Goal: Task Accomplishment & Management: Use online tool/utility

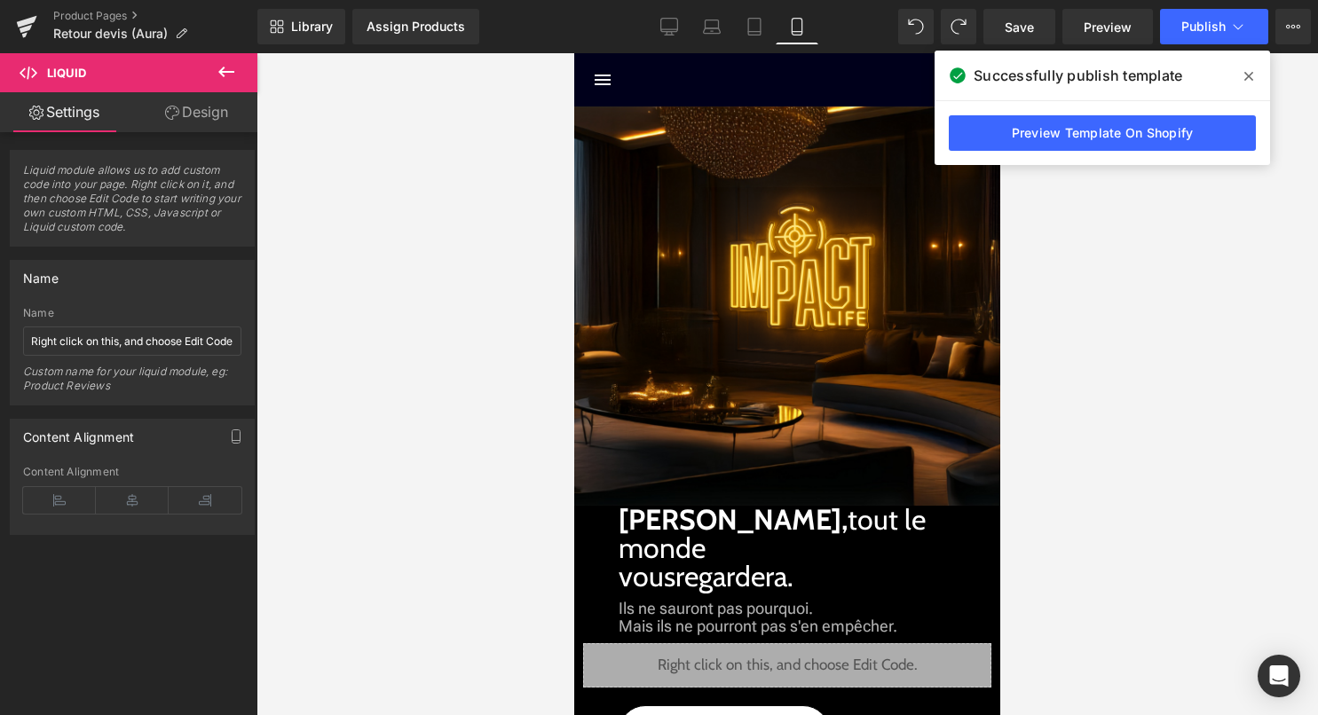
click at [1251, 73] on icon at bounding box center [1248, 76] width 9 height 9
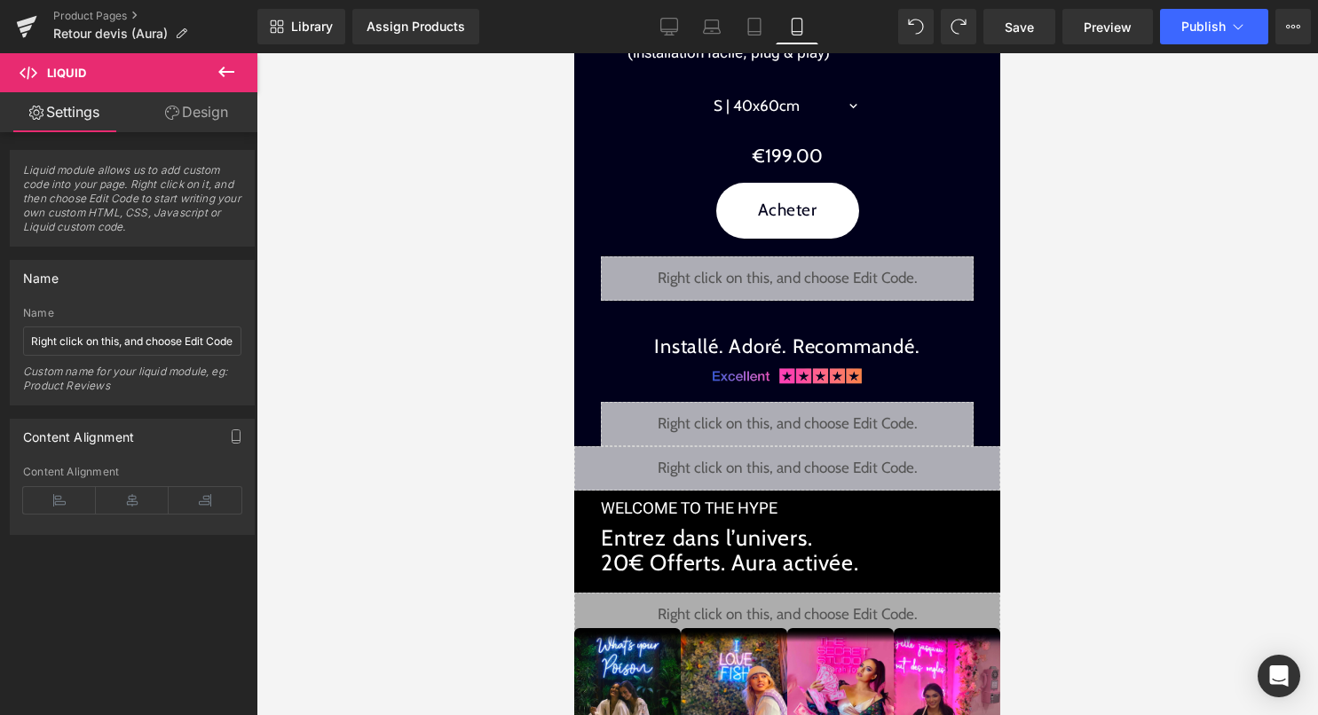
scroll to position [3035, 0]
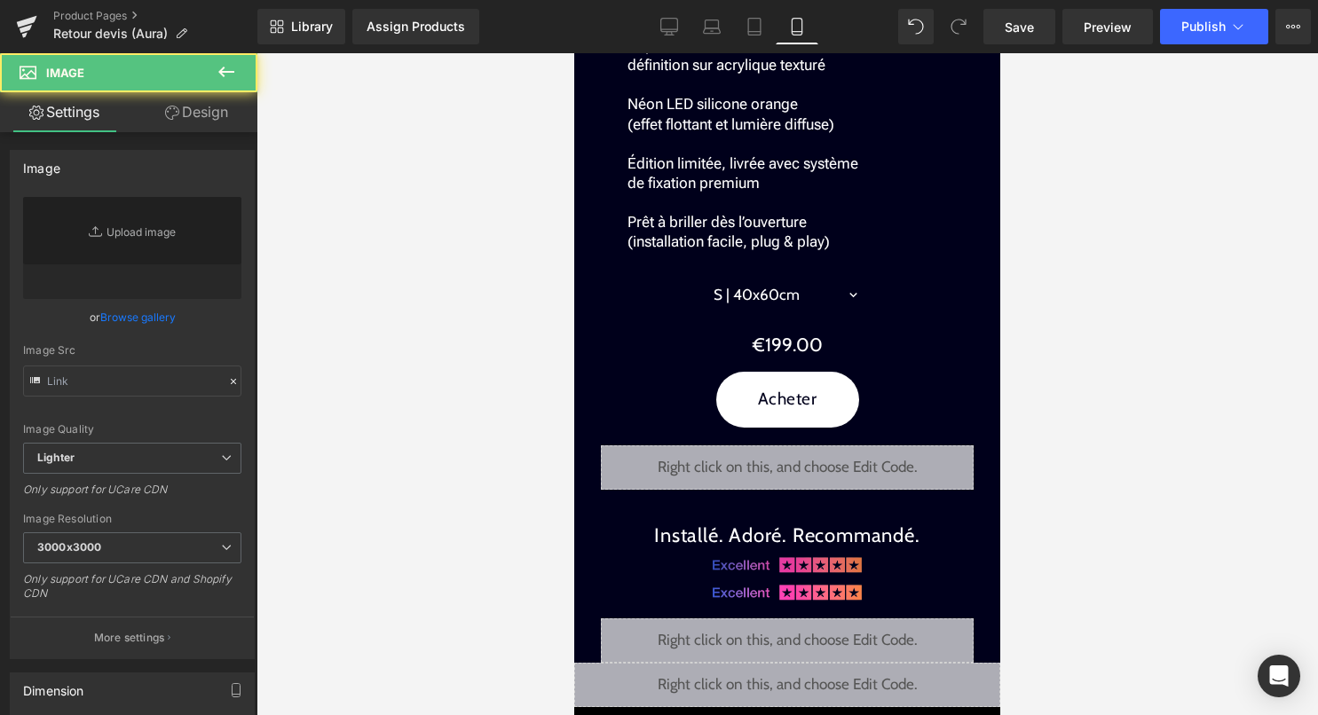
click at [778, 551] on div "Image" at bounding box center [787, 562] width 426 height 23
click at [1218, 177] on div at bounding box center [786, 384] width 1061 height 662
click at [1111, 217] on div at bounding box center [786, 384] width 1061 height 662
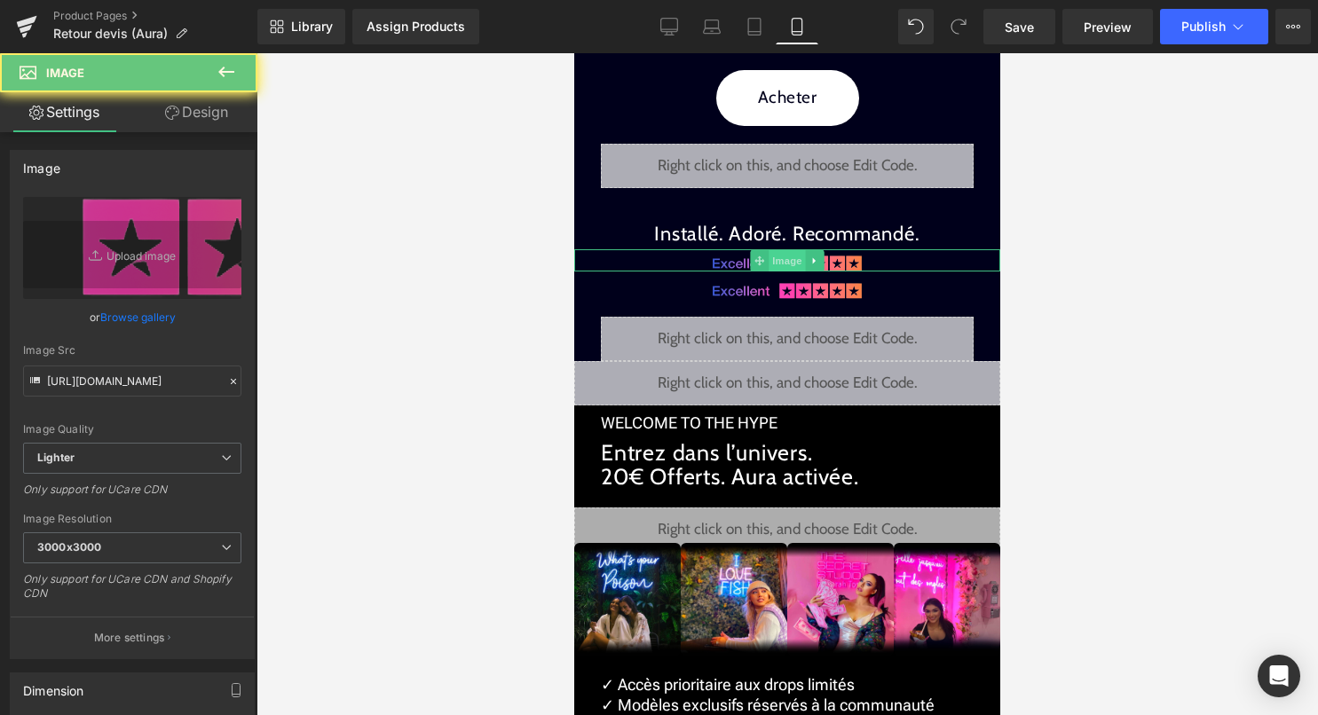
click at [795, 249] on div "Image" at bounding box center [787, 260] width 426 height 23
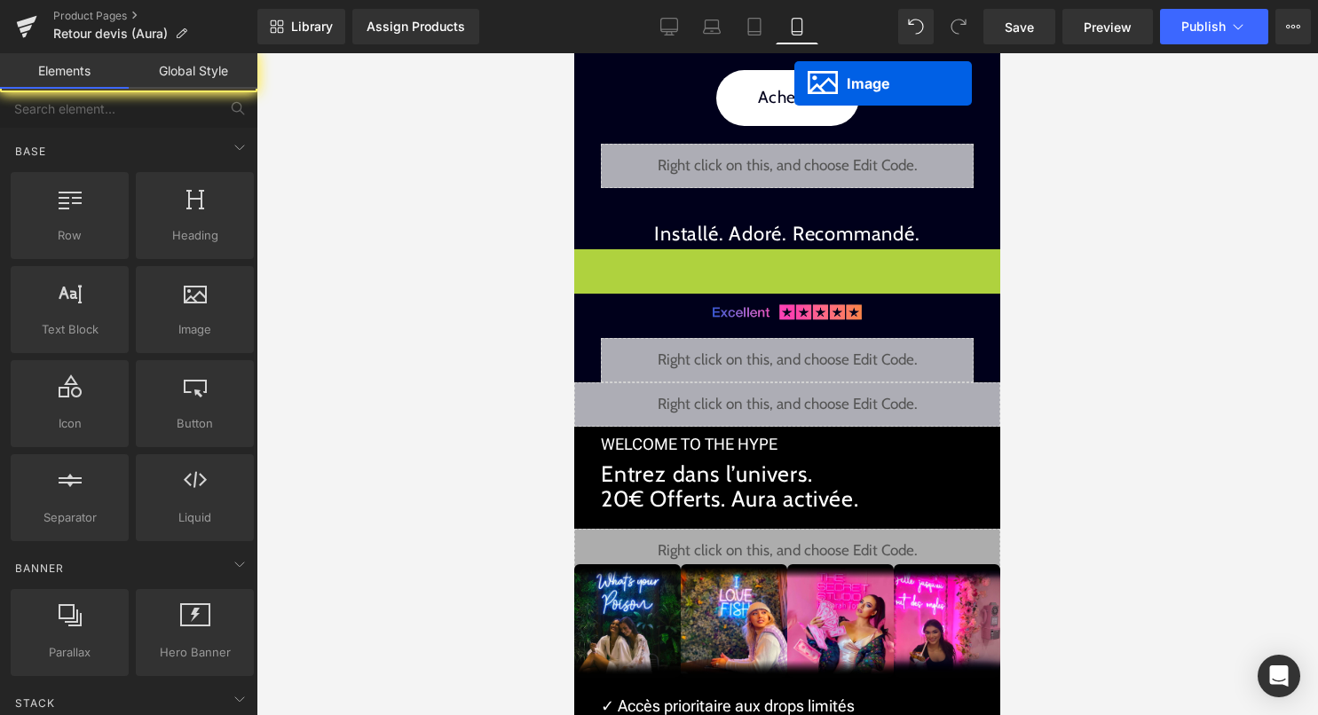
drag, startPoint x: 774, startPoint y: 48, endPoint x: 817, endPoint y: 63, distance: 46.0
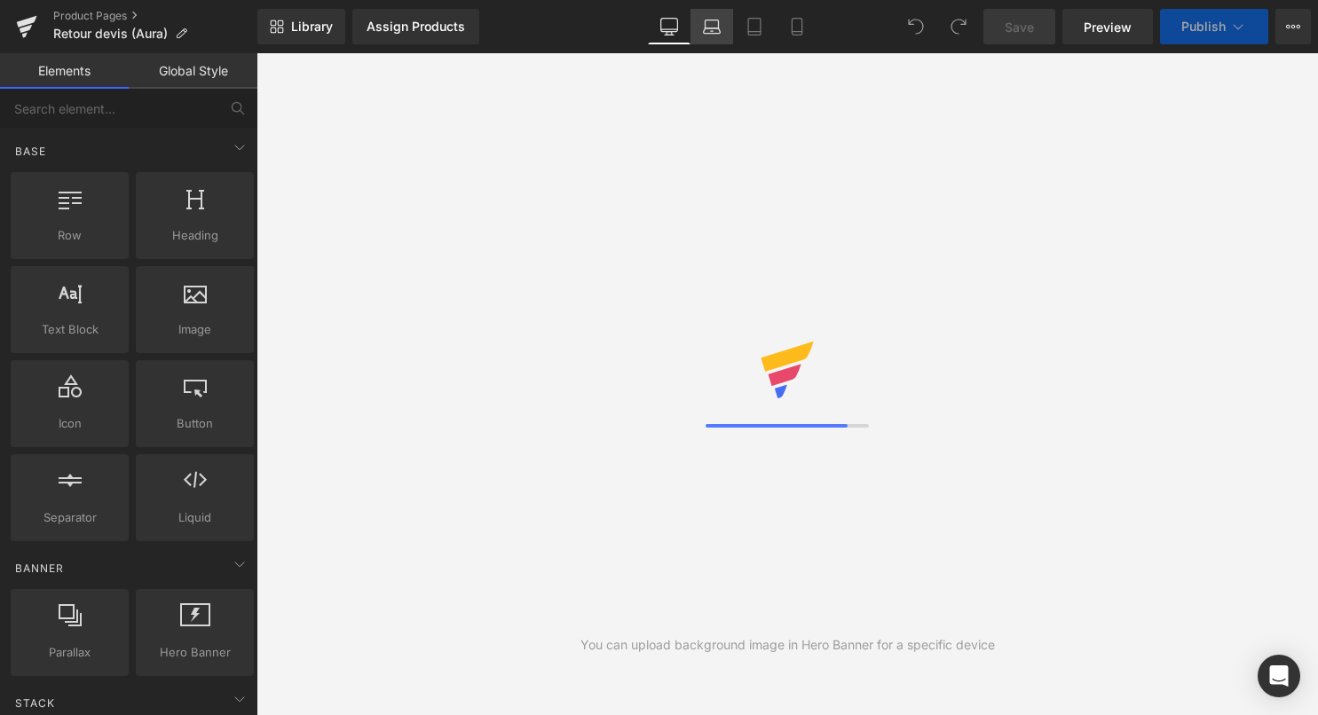
click at [693, 35] on link "Laptop" at bounding box center [711, 26] width 43 height 35
click at [789, 29] on icon at bounding box center [797, 27] width 18 height 18
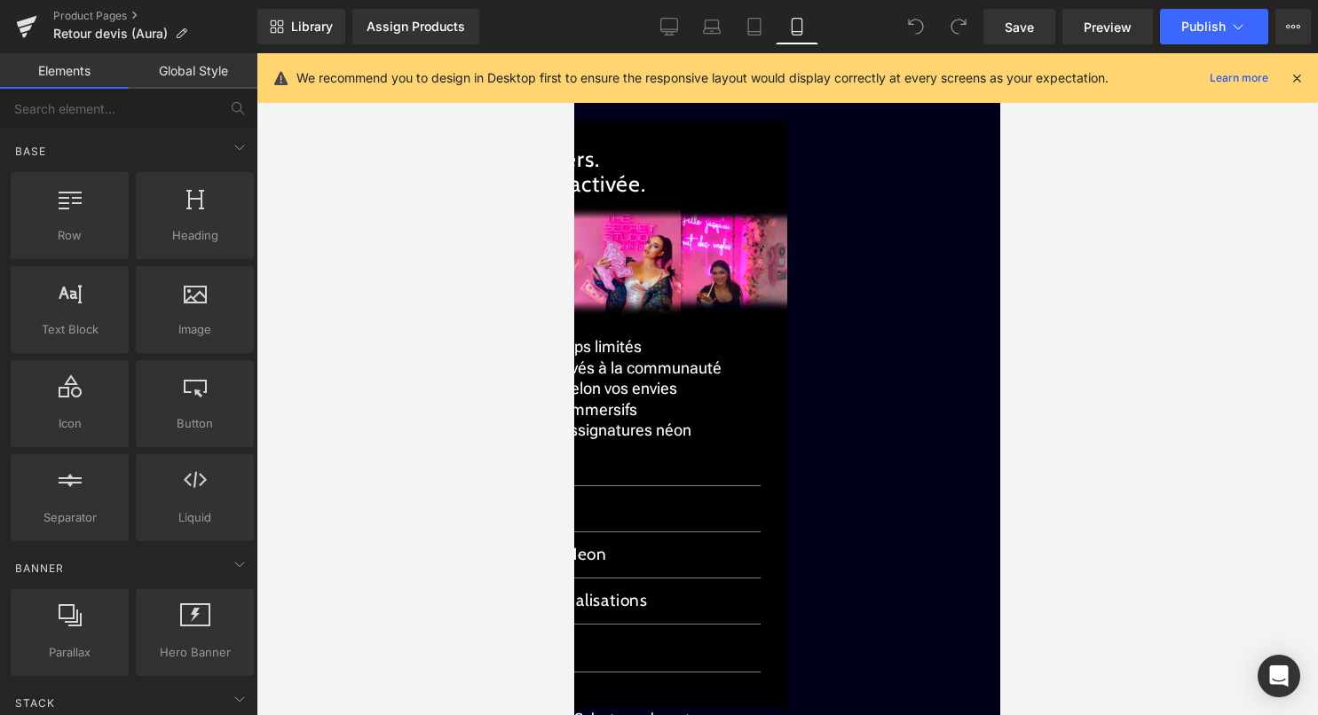
scroll to position [3358, 0]
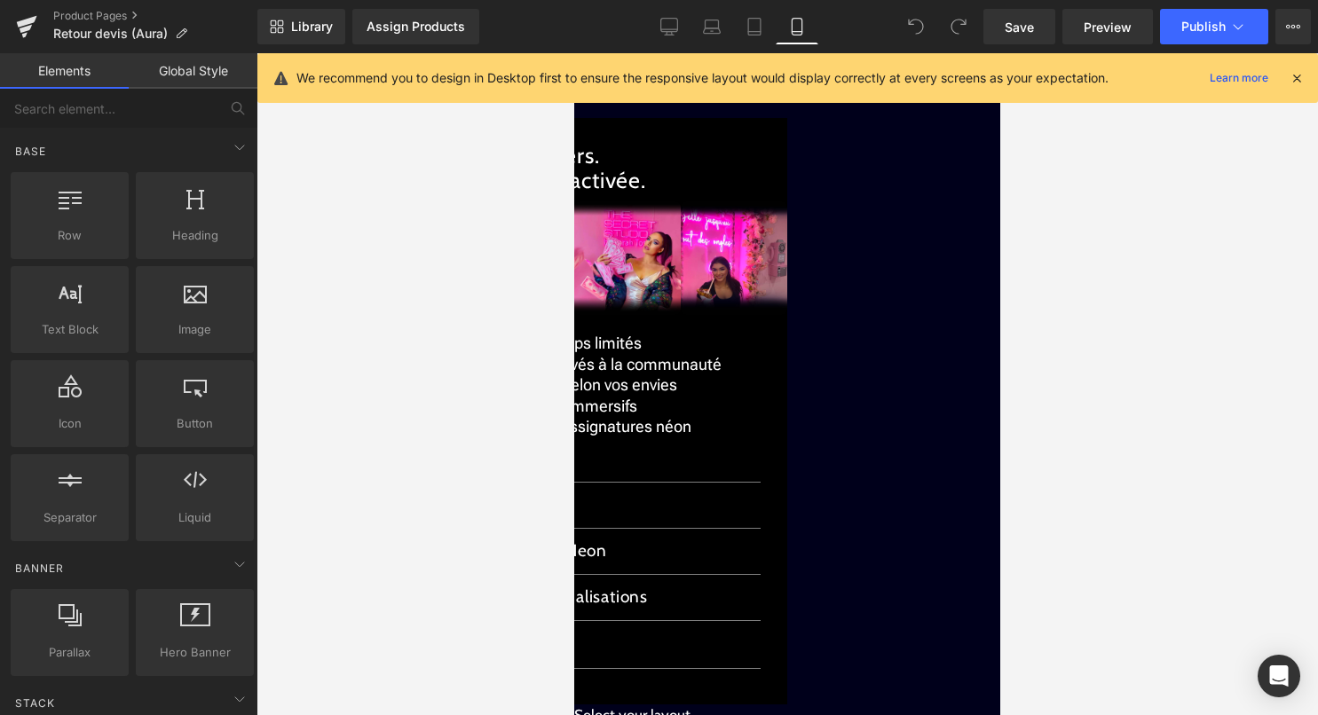
click at [1295, 77] on icon at bounding box center [1297, 78] width 16 height 16
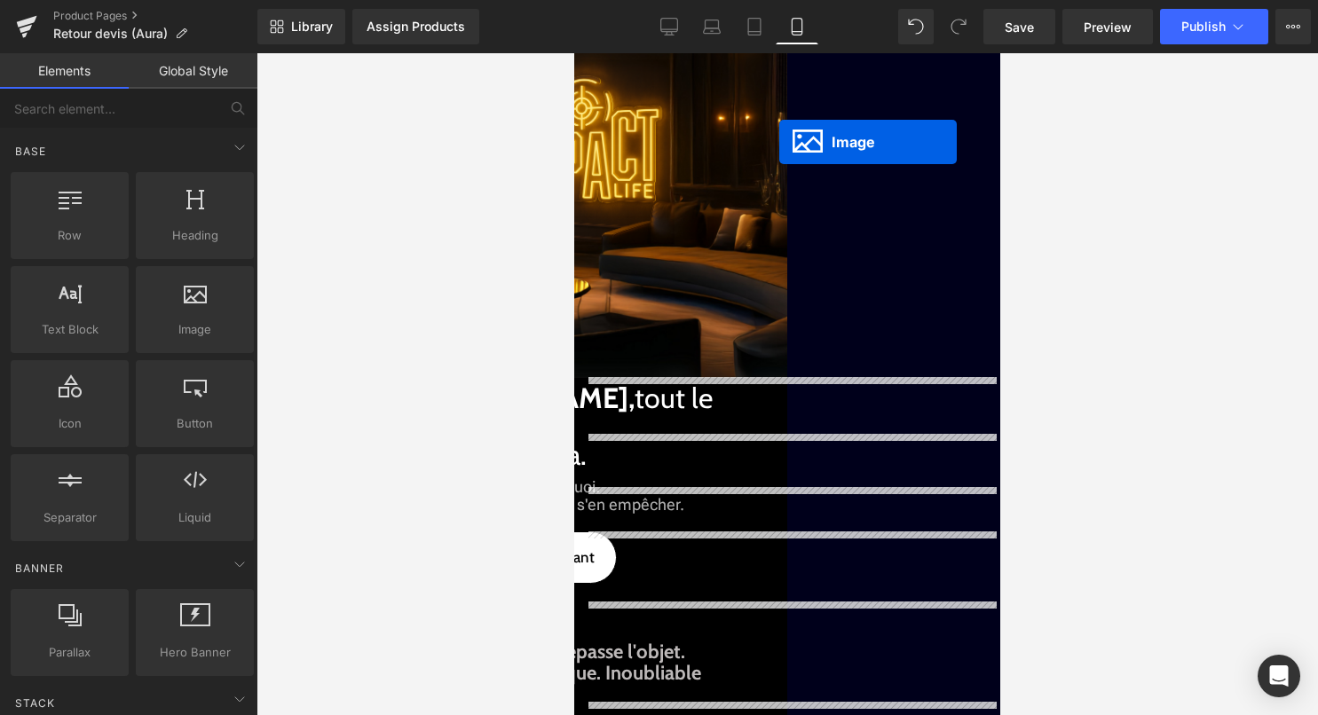
scroll to position [0, 0]
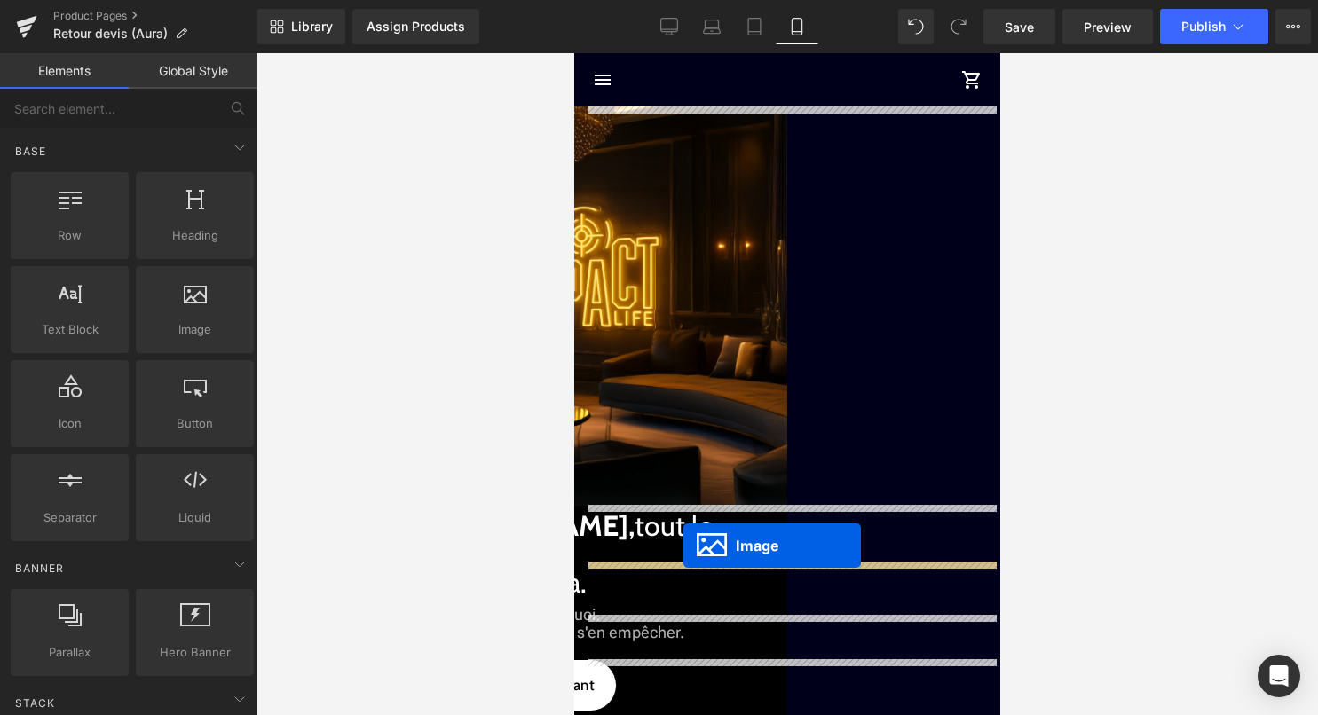
drag, startPoint x: 789, startPoint y: 159, endPoint x: 683, endPoint y: 545, distance: 400.2
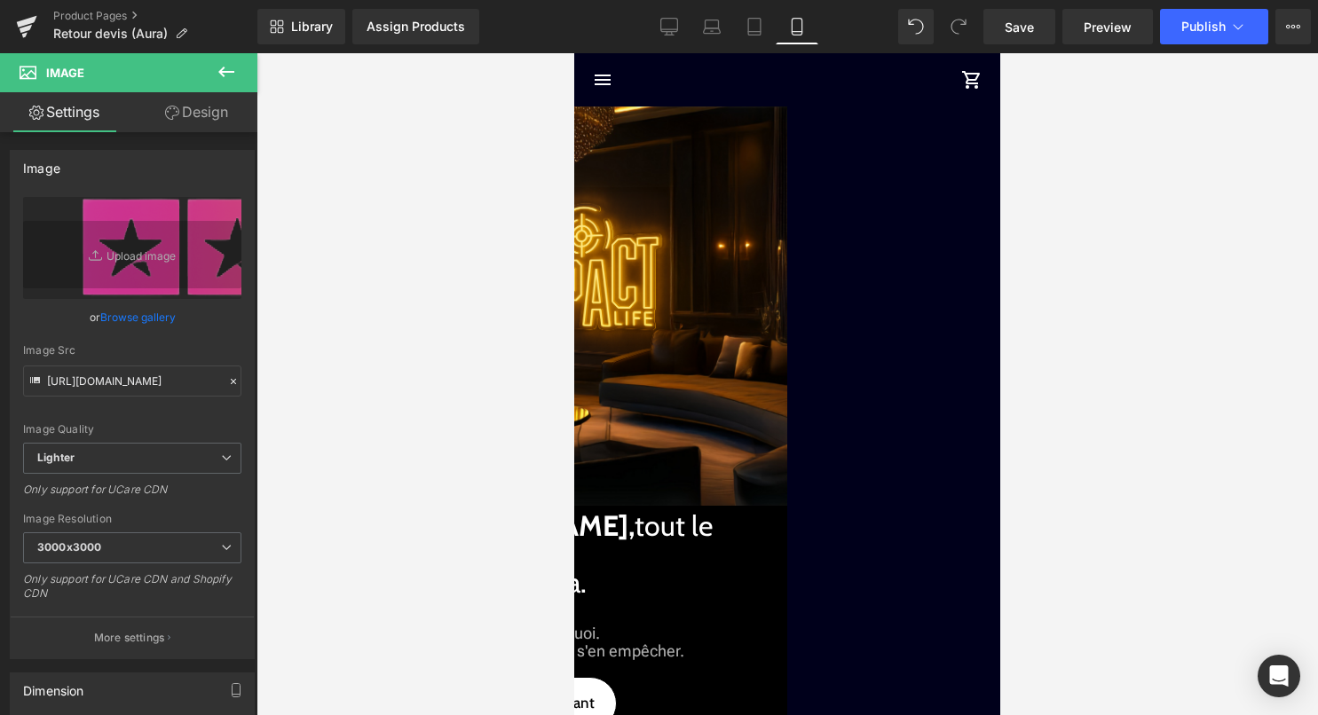
click at [574, 53] on span "Image" at bounding box center [574, 53] width 0 height 0
click at [194, 112] on link "Design" at bounding box center [196, 112] width 129 height 40
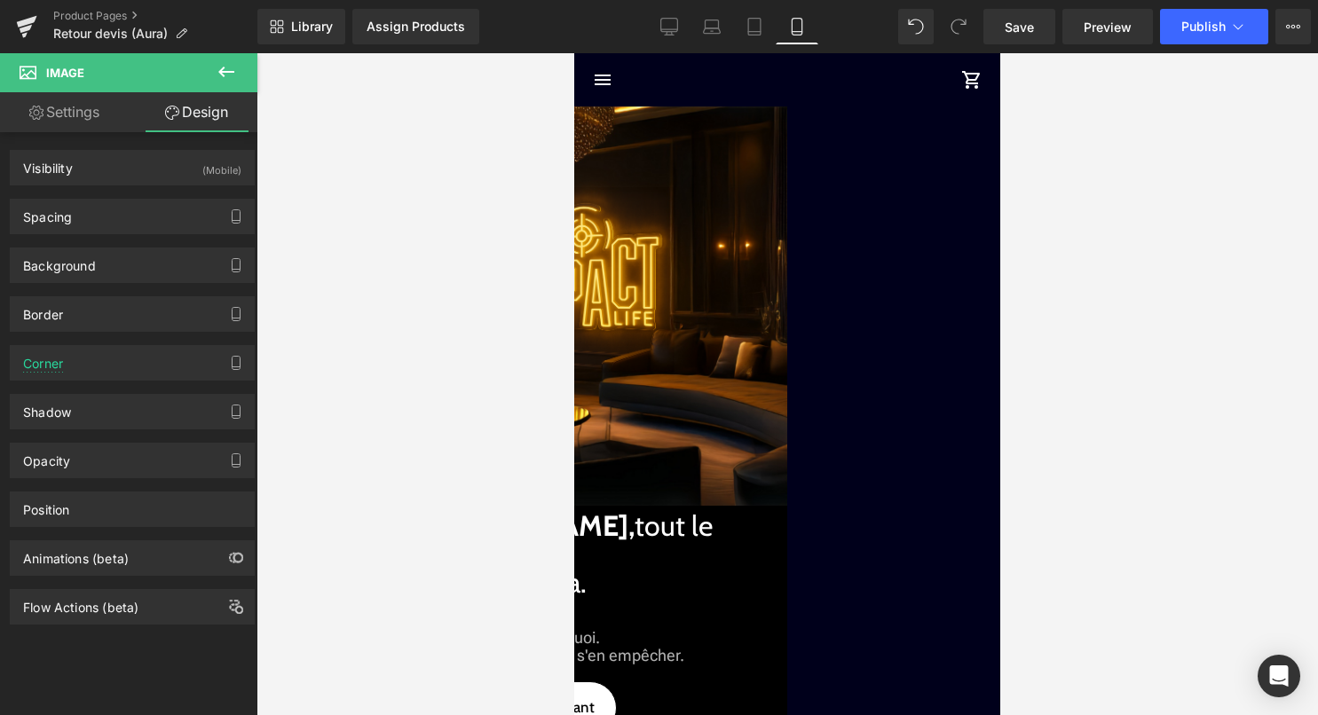
click at [72, 106] on link "Settings" at bounding box center [64, 112] width 129 height 40
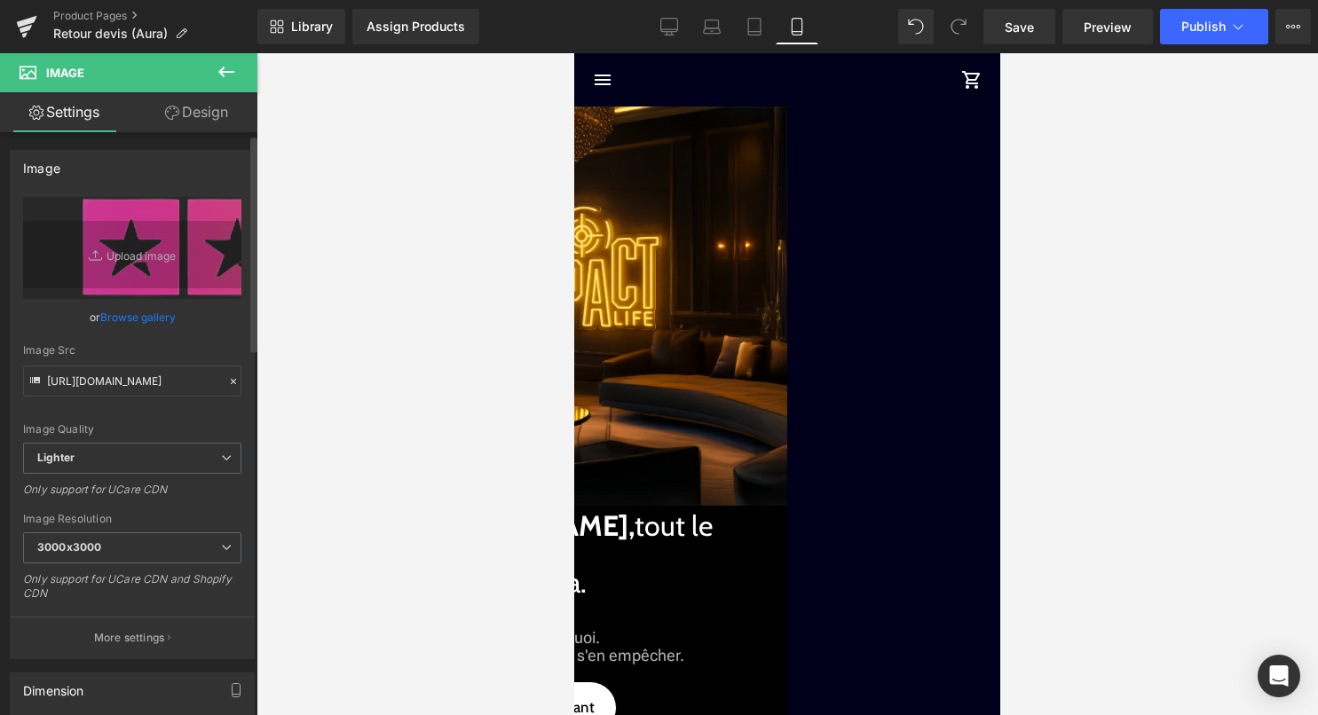
scroll to position [992, 0]
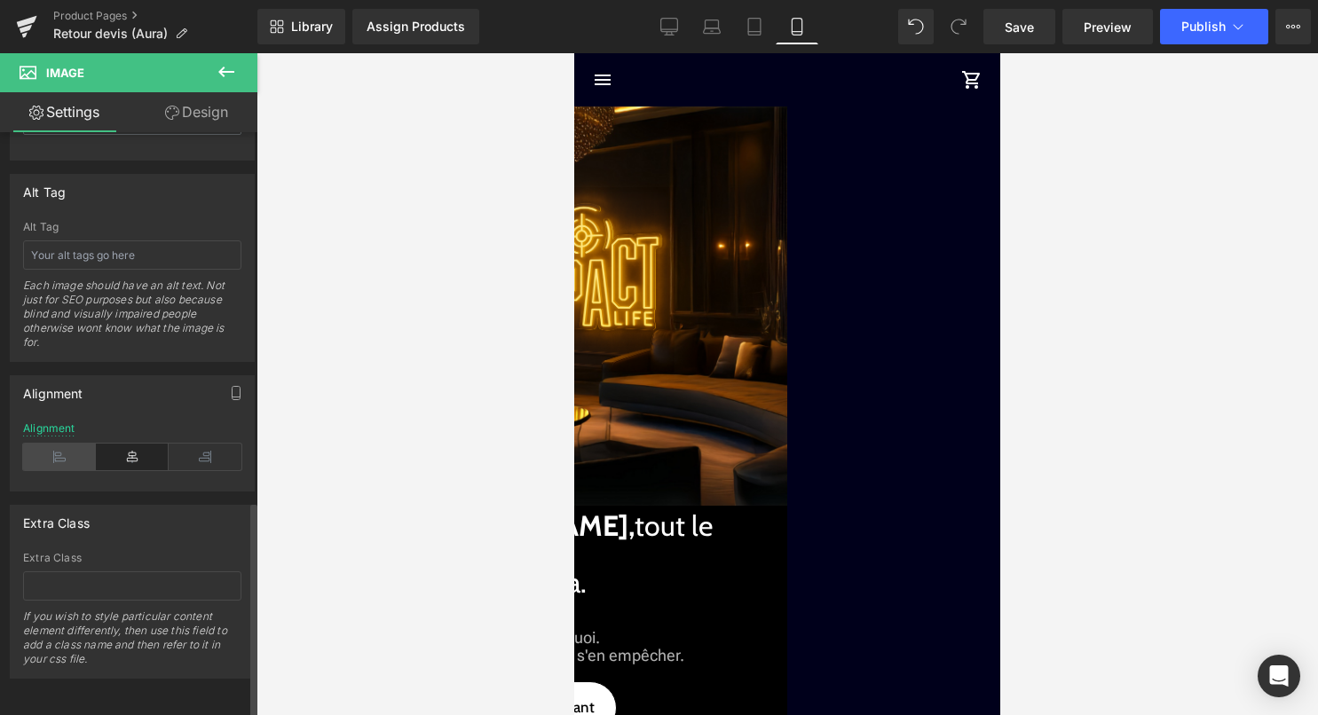
click at [65, 444] on icon at bounding box center [59, 457] width 73 height 27
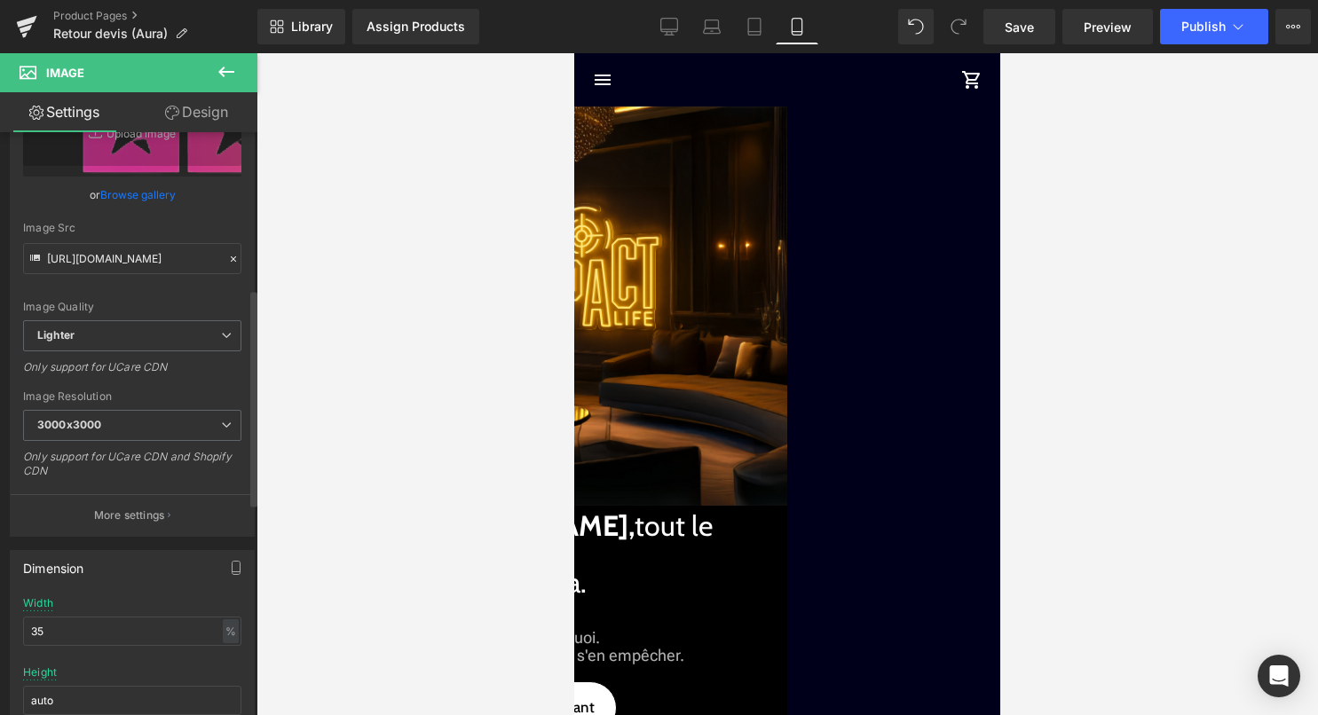
scroll to position [0, 0]
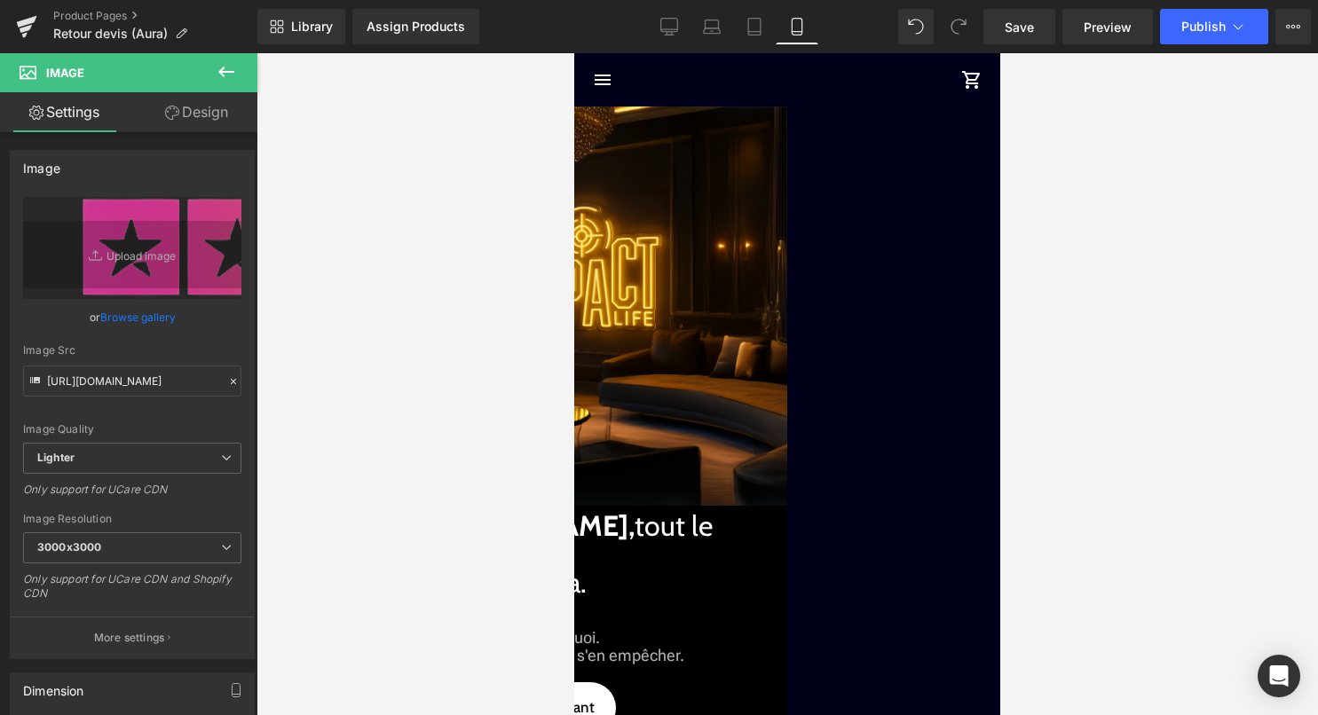
click at [202, 107] on link "Design" at bounding box center [196, 112] width 129 height 40
type input "-15"
type input "0"
type input "20"
type input "0"
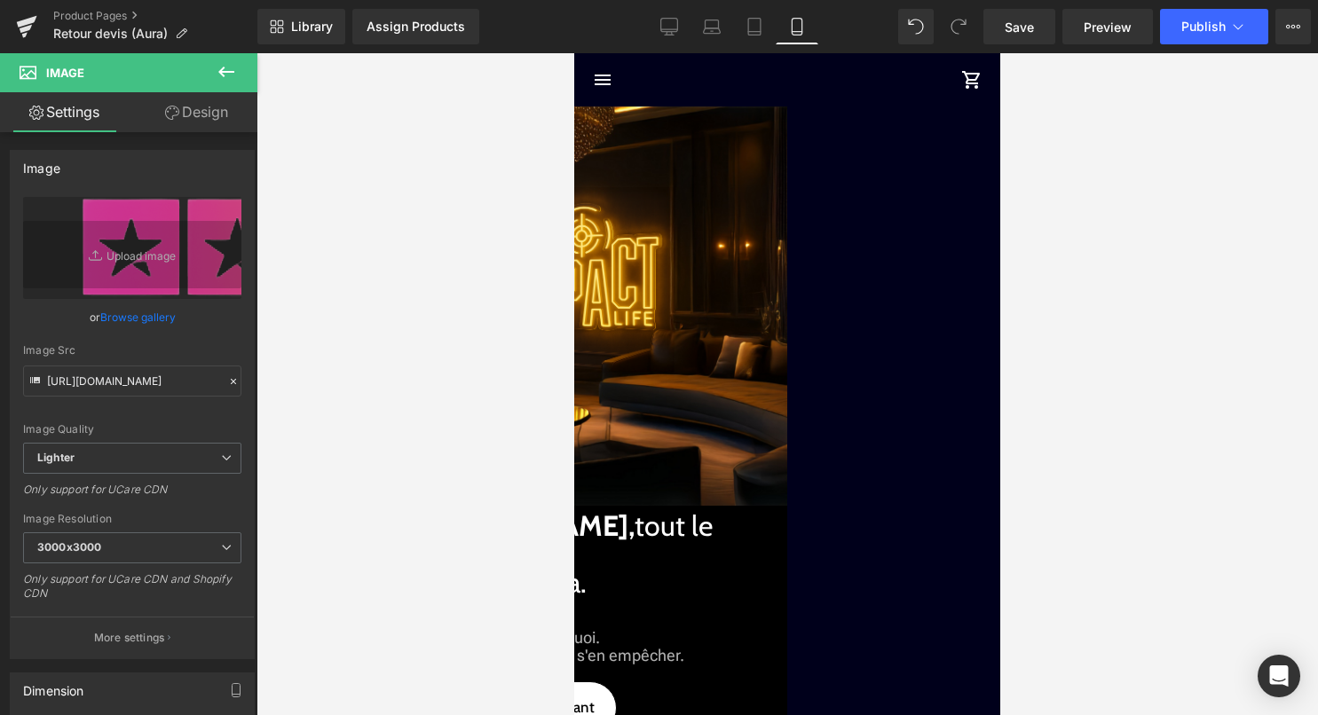
type input "0"
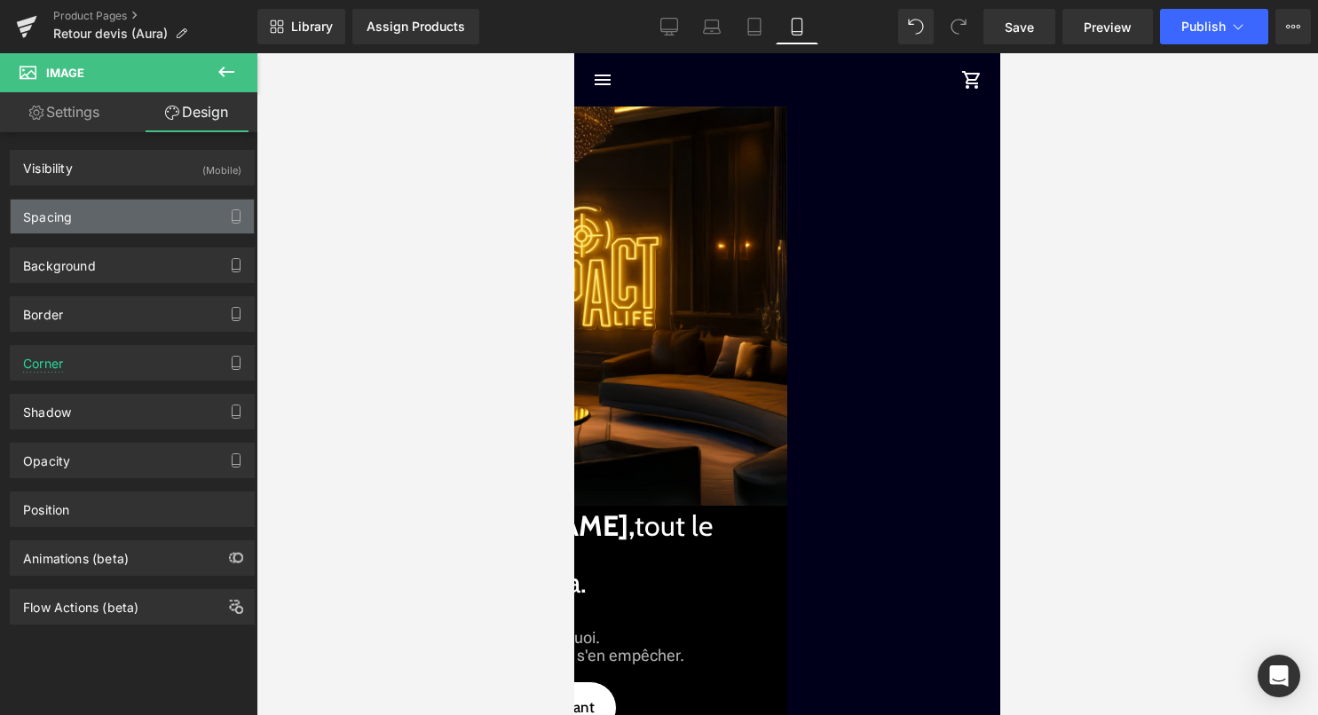
click at [134, 208] on div "Spacing" at bounding box center [132, 217] width 243 height 34
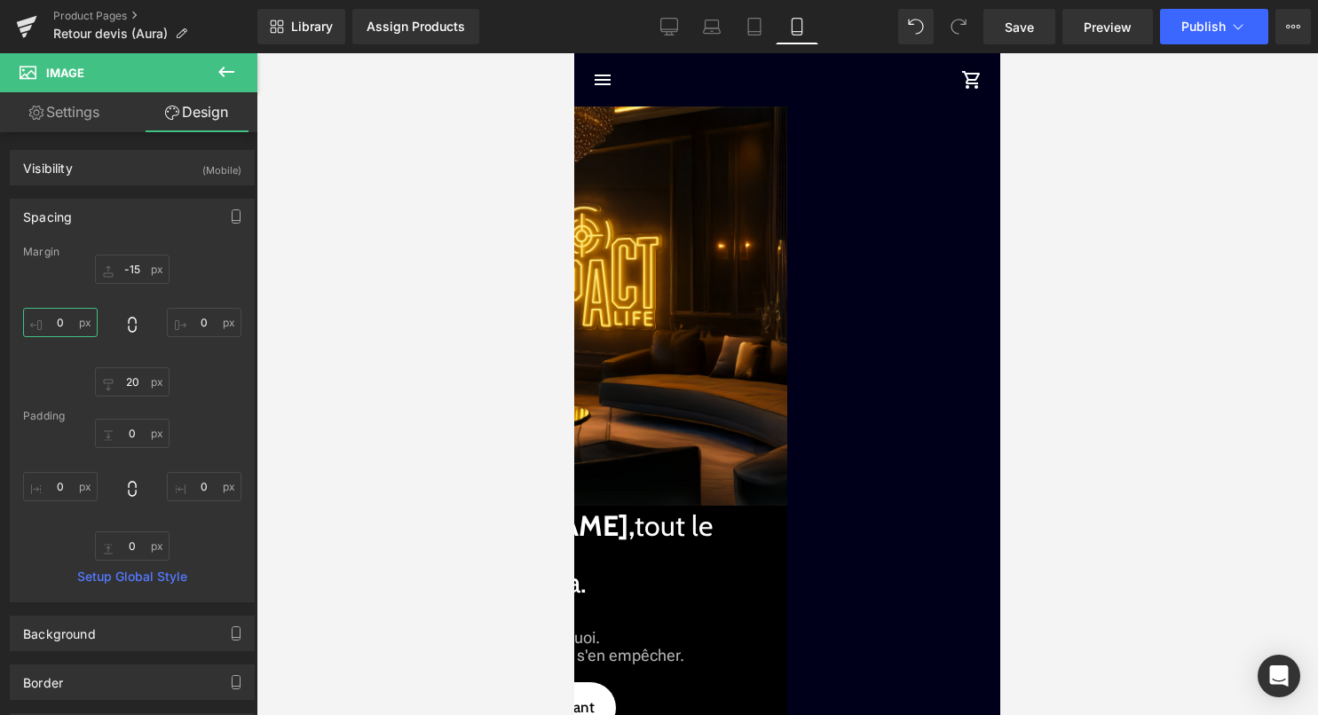
click at [67, 329] on input "0" at bounding box center [60, 322] width 75 height 29
type input "40"
click at [127, 272] on input "-15" at bounding box center [132, 269] width 75 height 29
type input "15"
click at [1186, 444] on div at bounding box center [786, 384] width 1061 height 662
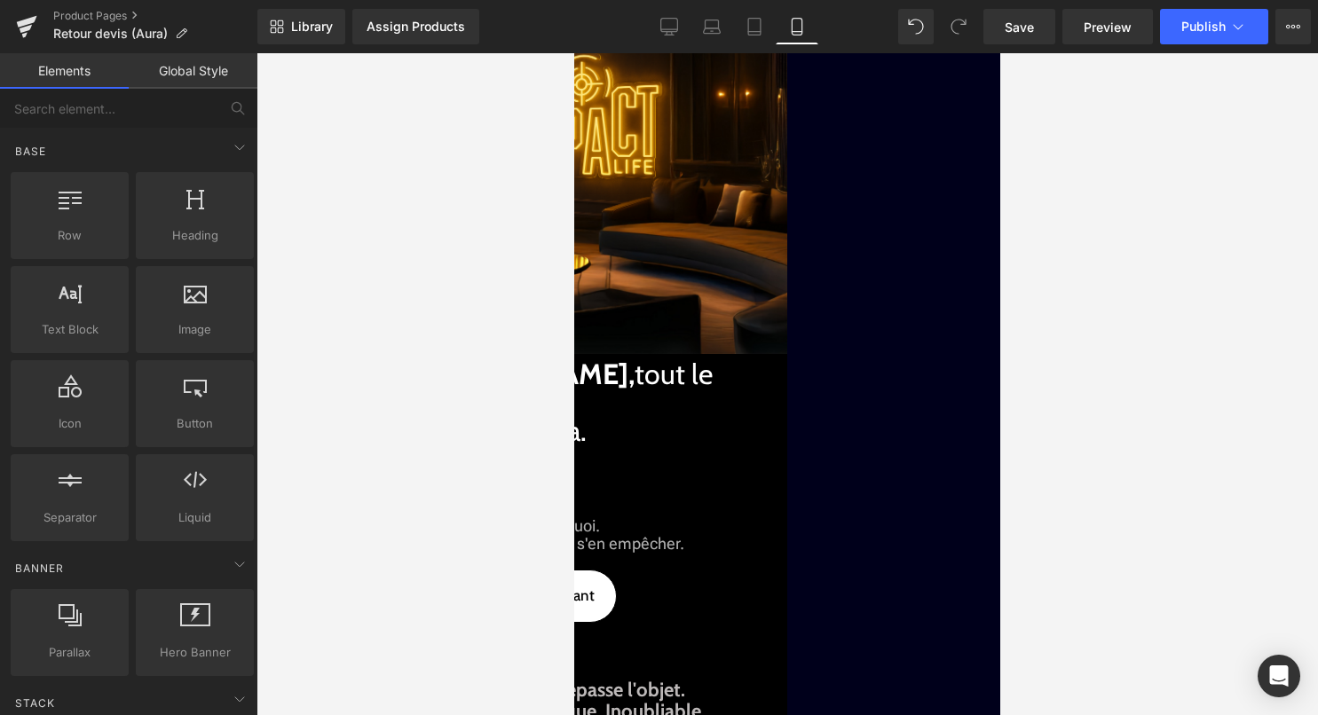
scroll to position [153, 0]
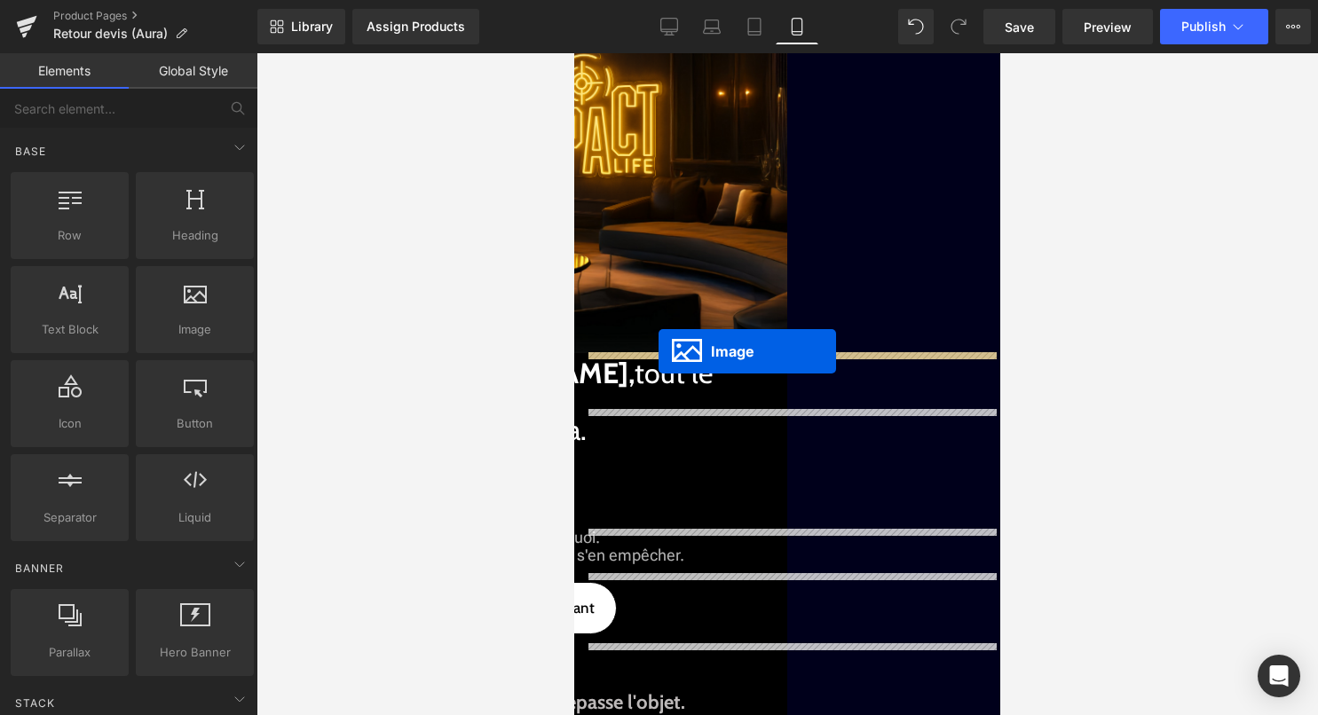
drag, startPoint x: 659, startPoint y: 435, endPoint x: 659, endPoint y: 351, distance: 83.4
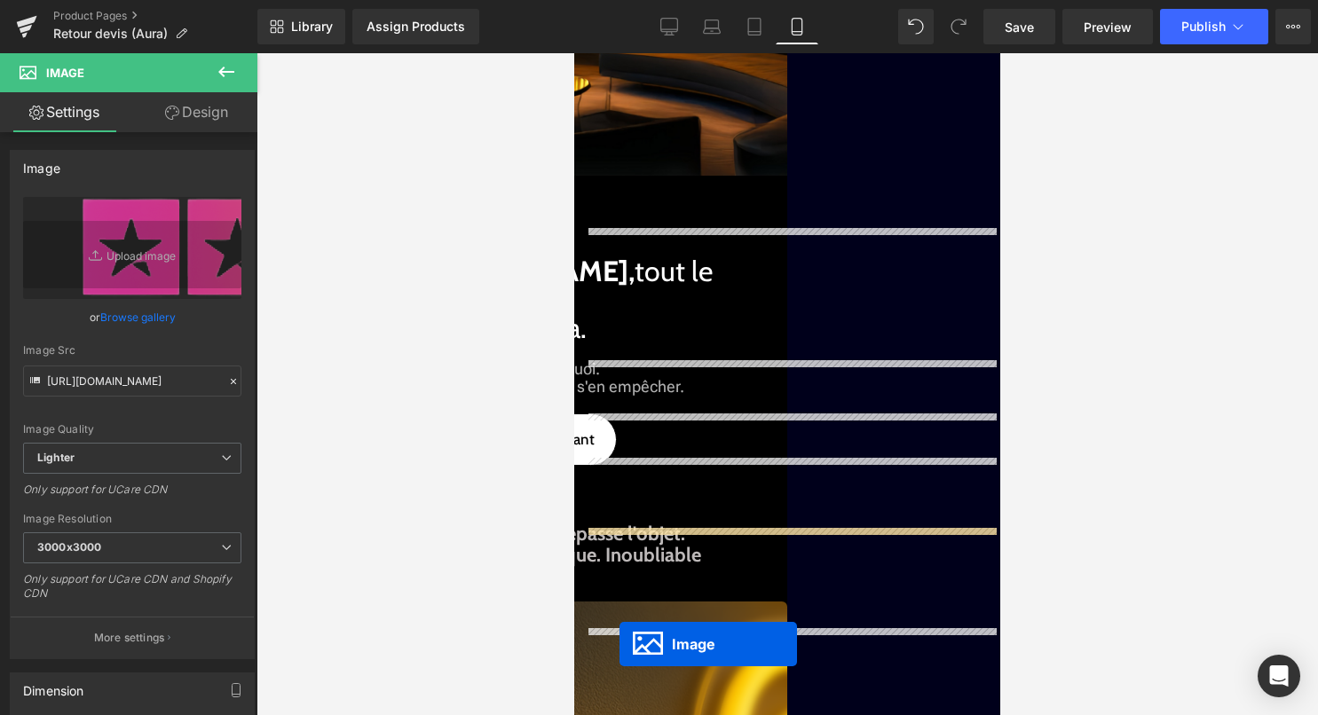
scroll to position [366, 0]
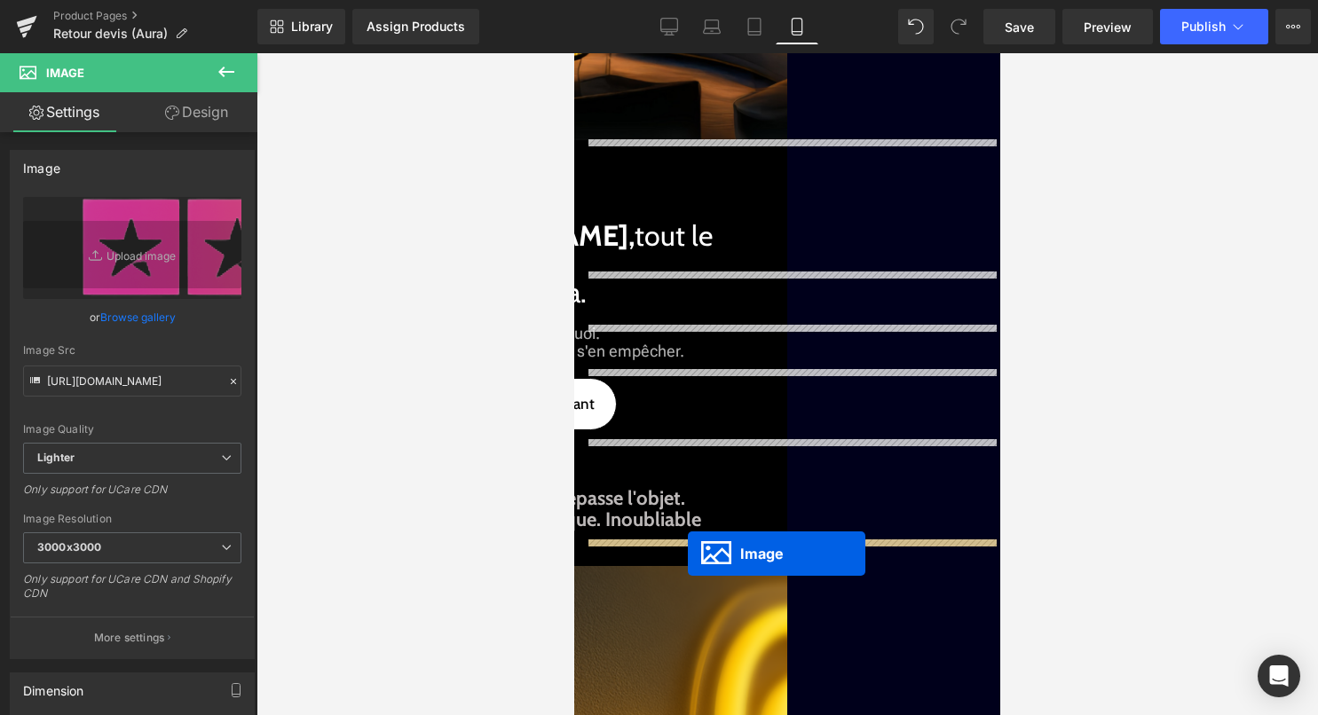
drag, startPoint x: 666, startPoint y: 377, endPoint x: 683, endPoint y: 546, distance: 169.6
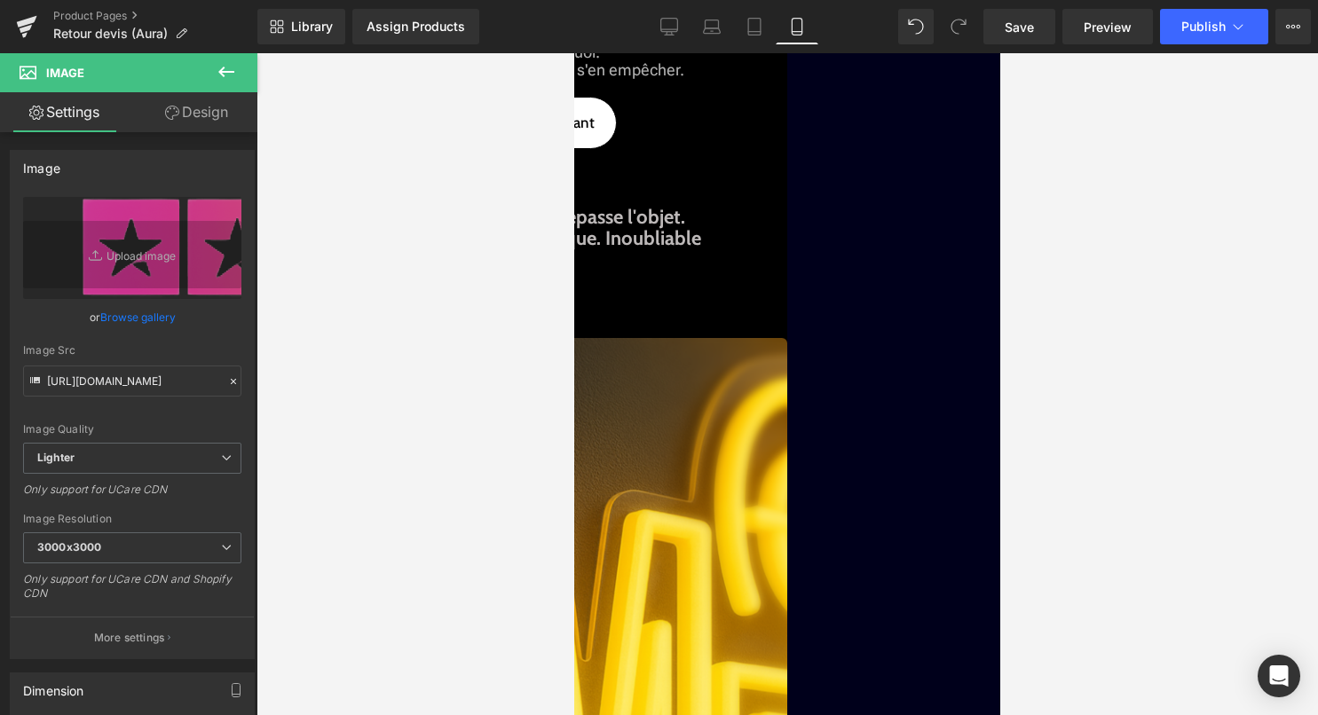
scroll to position [580, 0]
